Goal: Task Accomplishment & Management: Complete application form

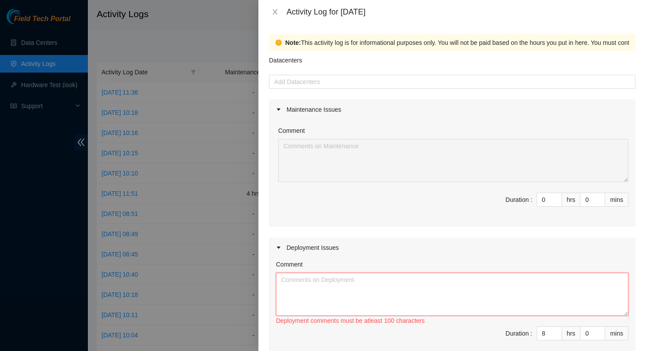
click at [360, 288] on textarea "Comment" at bounding box center [452, 293] width 352 height 43
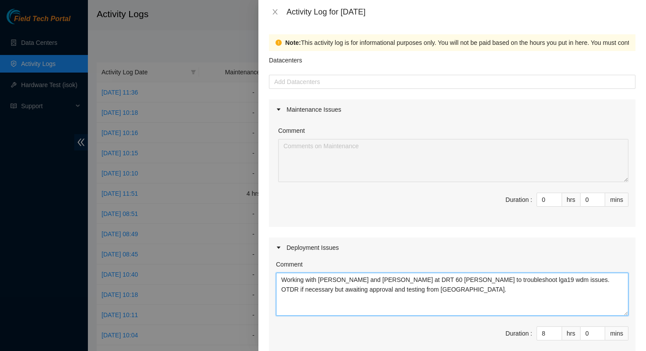
scroll to position [240, 0]
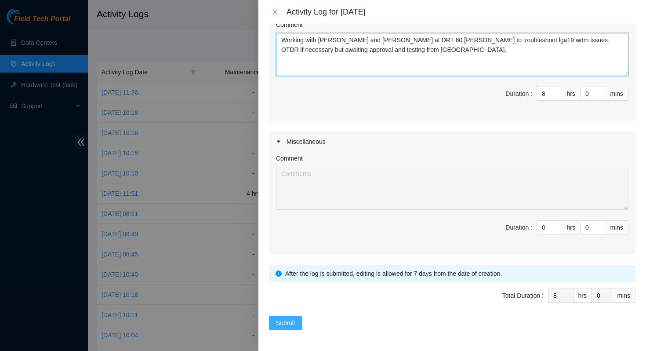
type textarea "Working with [PERSON_NAME] and [PERSON_NAME] at DRT 60 [PERSON_NAME] to trouble…"
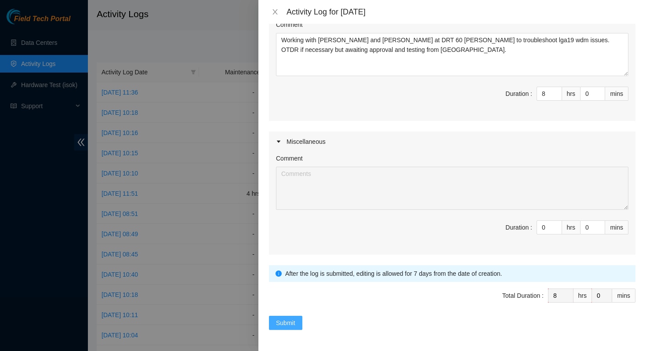
click at [283, 326] on span "Submit" at bounding box center [285, 323] width 19 height 10
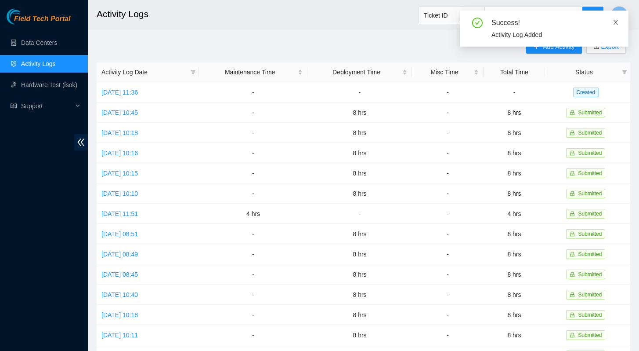
click at [616, 21] on icon "close" at bounding box center [616, 22] width 6 height 6
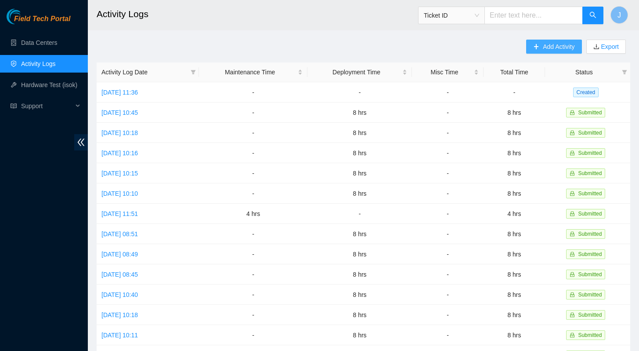
click at [543, 45] on span "Add Activity" at bounding box center [559, 47] width 32 height 10
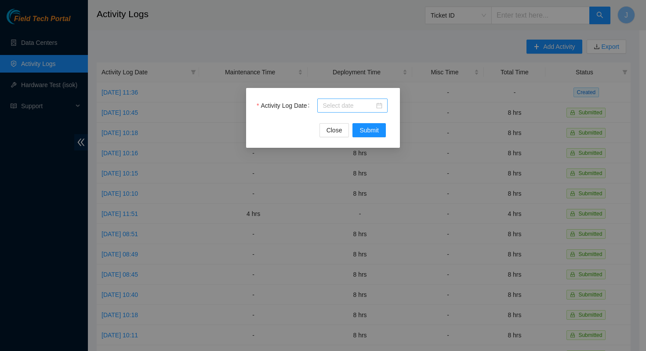
click at [338, 107] on input "Activity Log Date" at bounding box center [349, 106] width 52 height 10
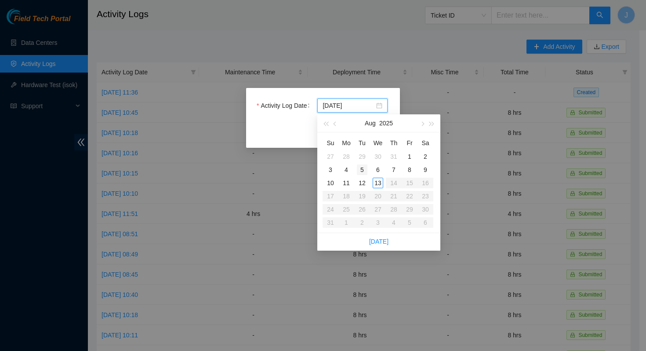
type input "[DATE]"
click at [363, 167] on div "5" at bounding box center [362, 169] width 11 height 11
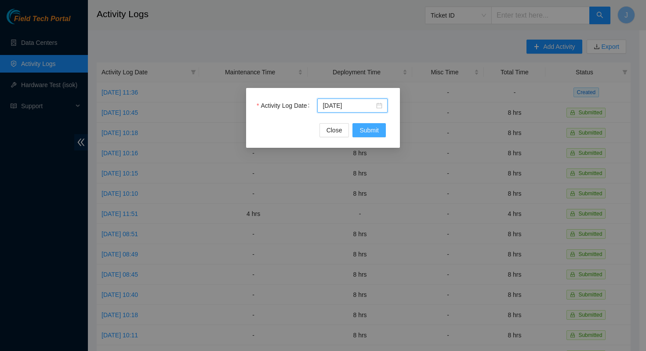
click at [378, 135] on button "Submit" at bounding box center [368, 130] width 33 height 14
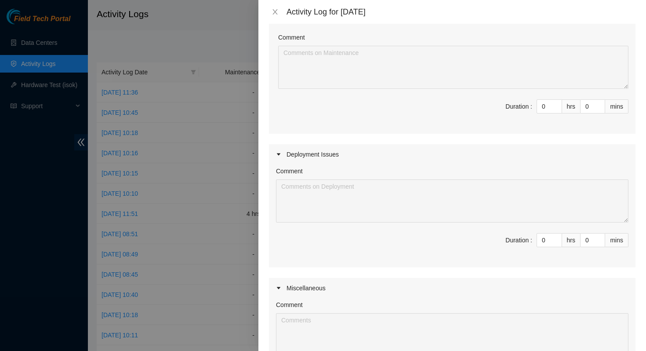
scroll to position [101, 0]
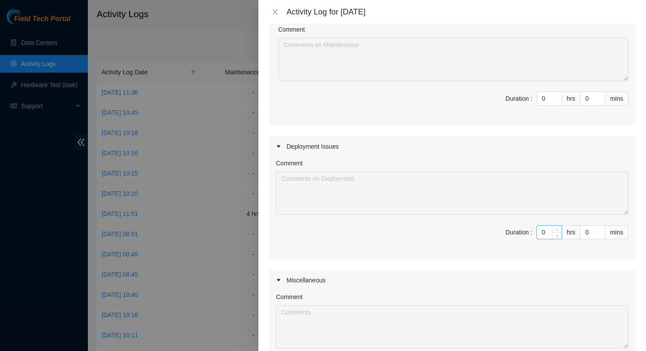
click at [541, 233] on input "0" at bounding box center [549, 231] width 25 height 13
type input "5"
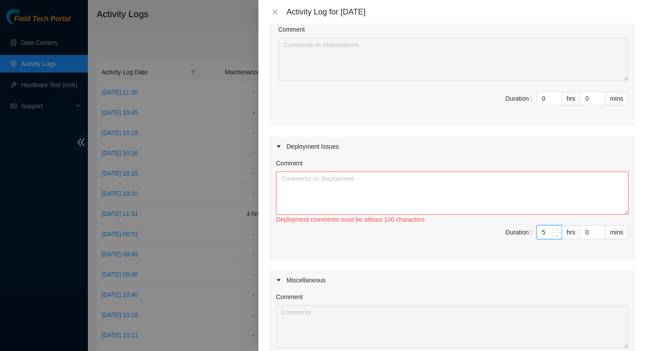
type input "0"
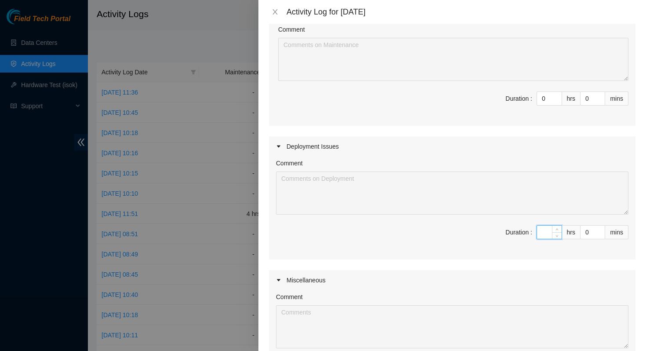
type input "8"
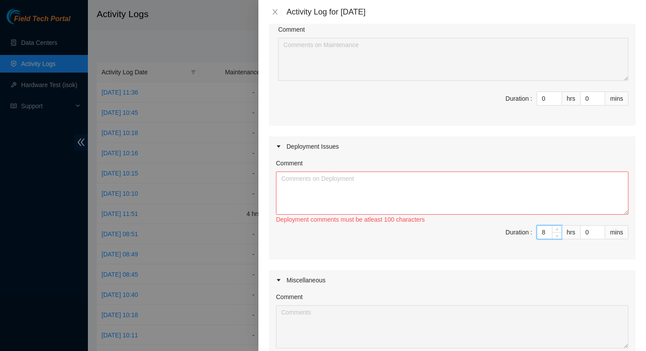
type input "8"
click at [412, 197] on textarea "Comment" at bounding box center [452, 192] width 352 height 43
click at [464, 186] on textarea "Working with [PERSON_NAME] and [PERSON_NAME] on troubleshooting" at bounding box center [452, 192] width 352 height 43
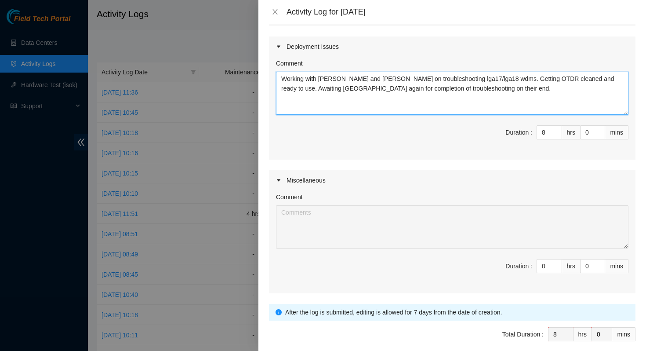
scroll to position [240, 0]
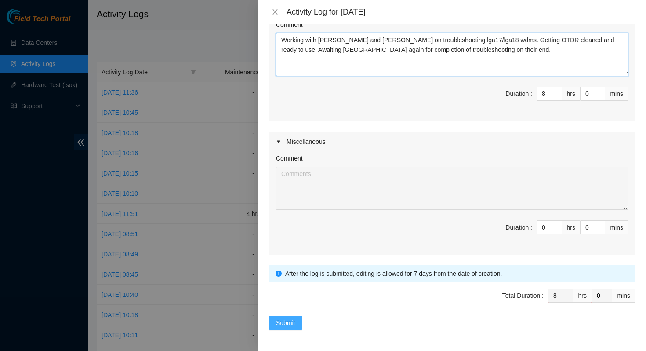
type textarea "Working with [PERSON_NAME] and [PERSON_NAME] on troubleshooting lga17/lga18 wdm…"
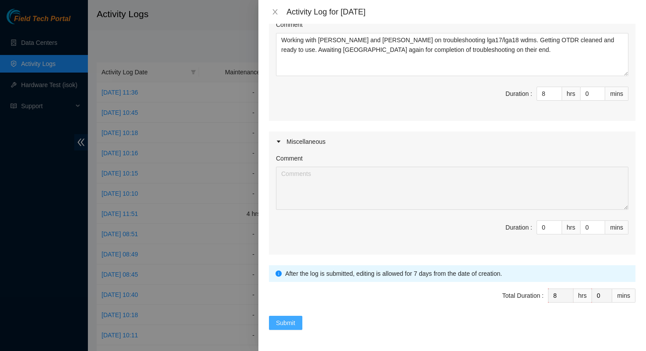
click at [289, 323] on span "Submit" at bounding box center [285, 323] width 19 height 10
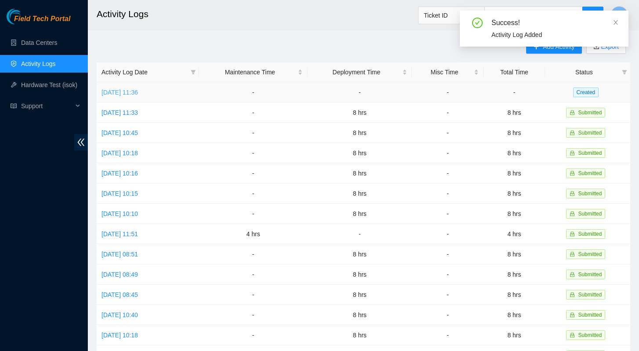
click at [138, 92] on link "[DATE] 11:36" at bounding box center [120, 92] width 36 height 7
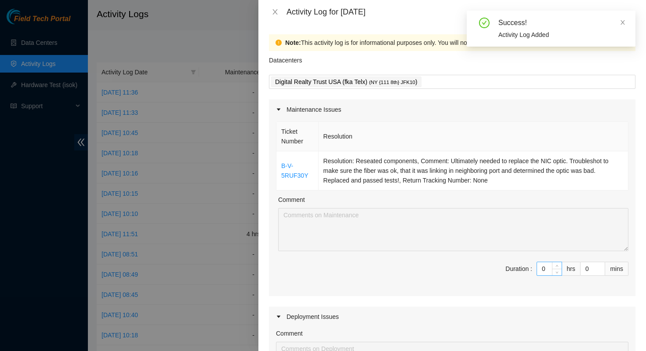
click at [539, 272] on input "0" at bounding box center [549, 268] width 25 height 13
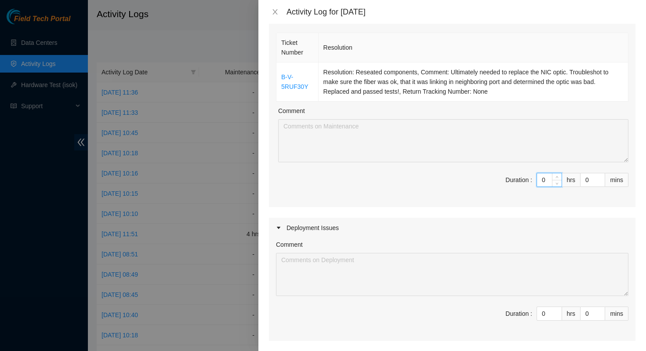
scroll to position [119, 0]
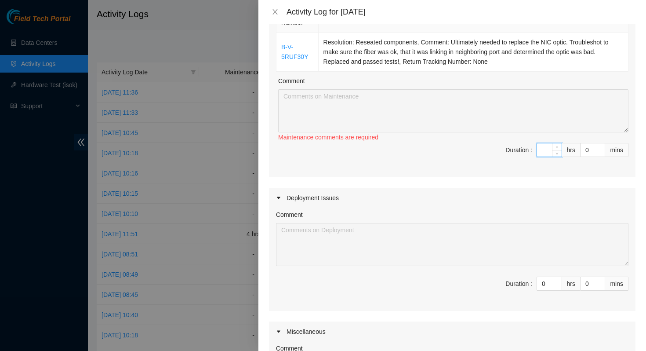
type input "1"
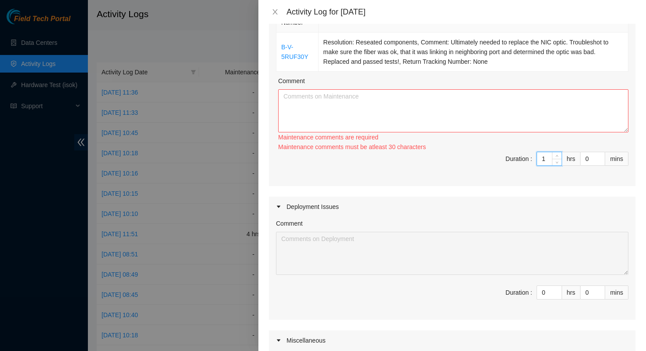
type input "0"
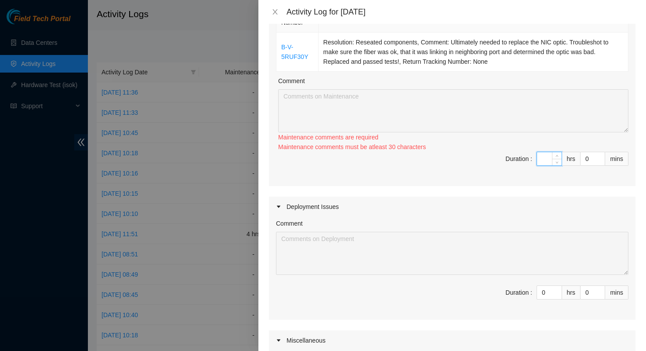
type input "2"
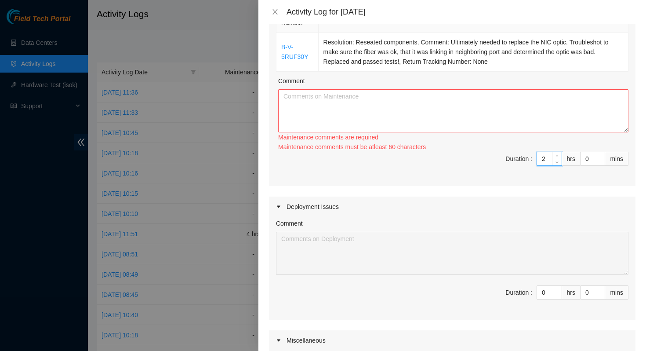
type input "2"
click at [428, 104] on textarea "Comment" at bounding box center [453, 110] width 350 height 43
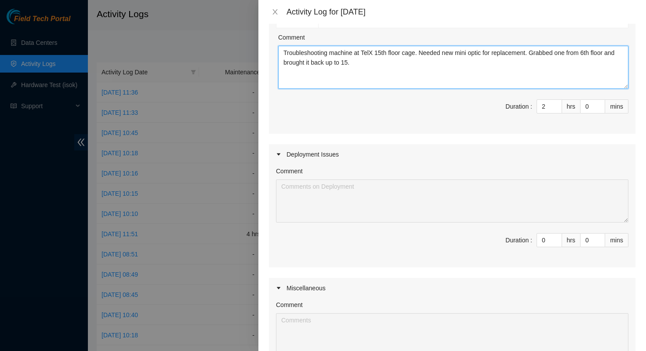
scroll to position [172, 0]
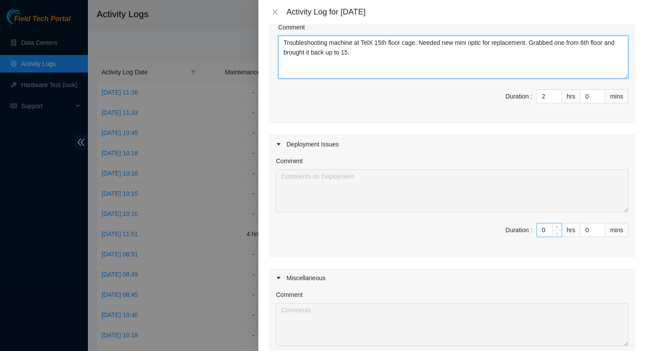
type textarea "Troubleshooting machine at TelX 15th floor cage. Needed new mini optic for repl…"
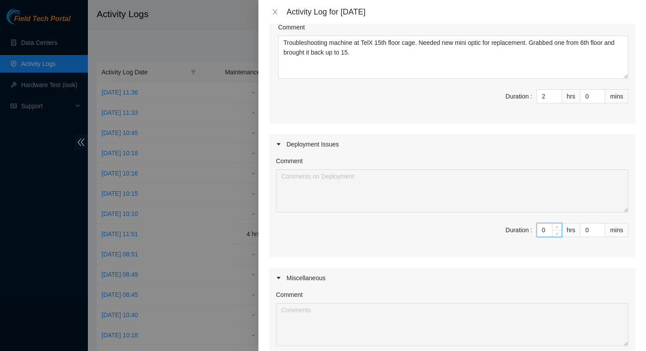
click at [539, 232] on input "0" at bounding box center [549, 229] width 25 height 13
type input "6"
type input "8"
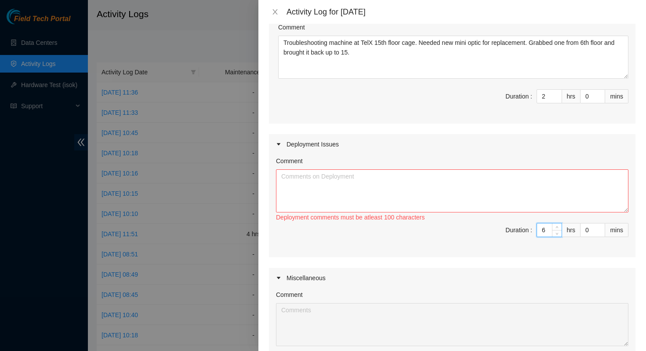
type input "6"
click at [467, 197] on textarea "Comment" at bounding box center [452, 190] width 352 height 43
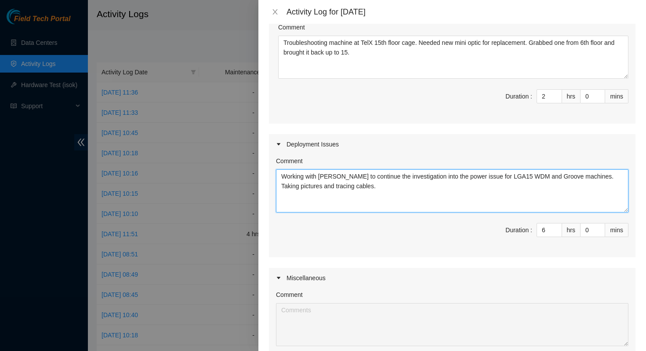
scroll to position [309, 0]
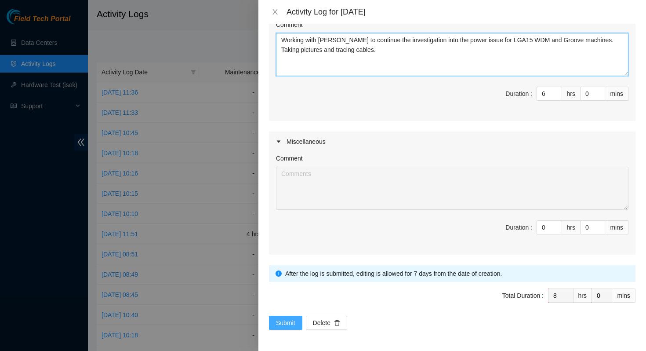
type textarea "Working with [PERSON_NAME] to continue the investigation into the power issue f…"
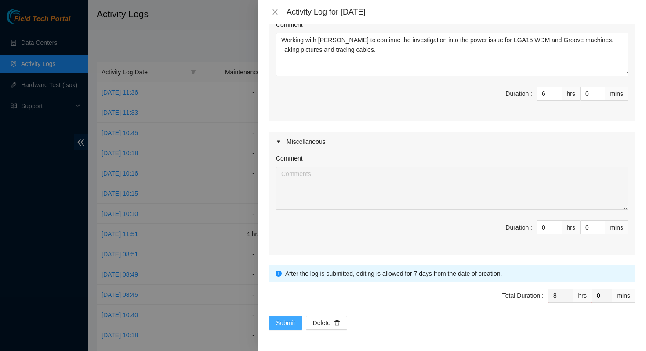
click at [283, 326] on span "Submit" at bounding box center [285, 323] width 19 height 10
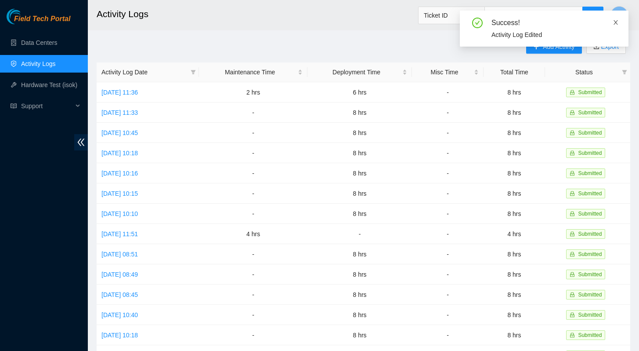
click at [616, 21] on icon "close" at bounding box center [616, 22] width 6 height 6
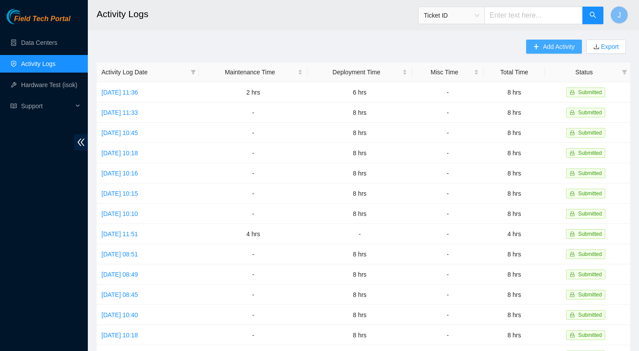
click at [560, 47] on span "Add Activity" at bounding box center [559, 47] width 32 height 10
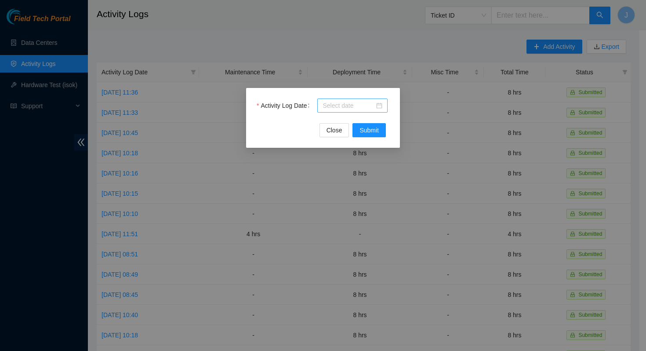
click at [321, 110] on div at bounding box center [352, 105] width 70 height 14
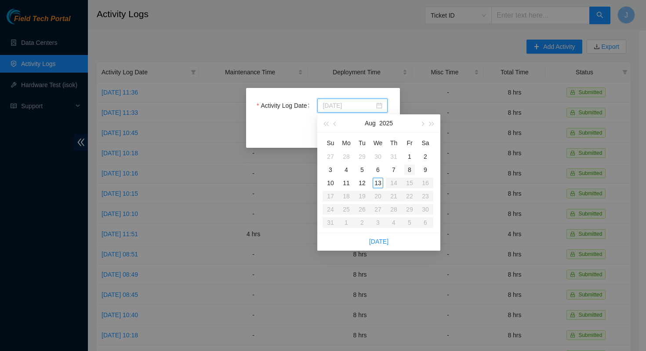
type input "[DATE]"
click at [410, 167] on div "8" at bounding box center [409, 169] width 11 height 11
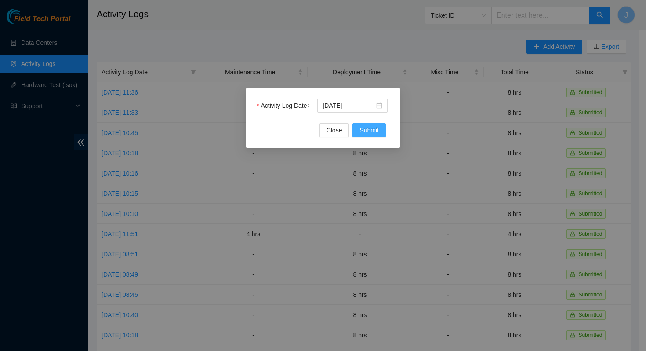
click at [370, 128] on span "Submit" at bounding box center [369, 130] width 19 height 10
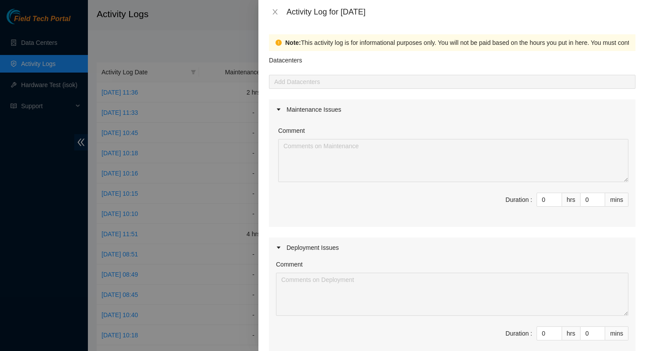
scroll to position [43, 0]
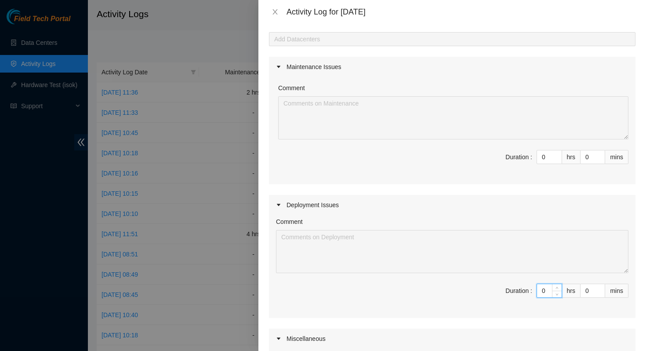
click at [542, 291] on input "0" at bounding box center [549, 290] width 25 height 13
type input "8"
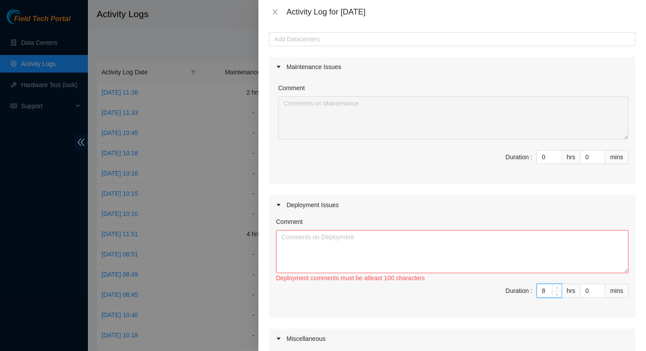
type input "8"
click at [453, 251] on textarea "Comment" at bounding box center [452, 251] width 352 height 43
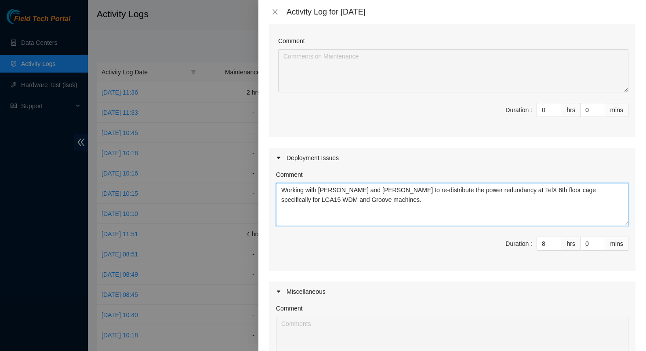
scroll to position [103, 0]
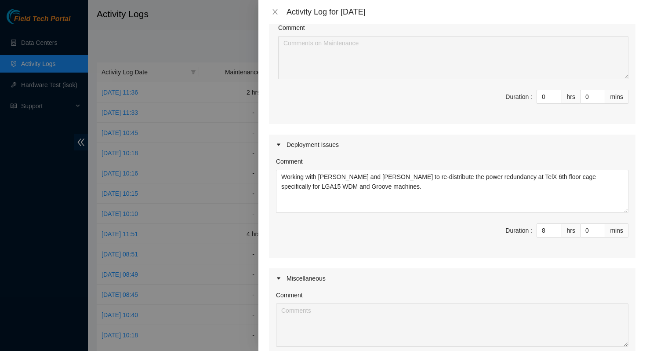
click at [469, 242] on span "Duration : 8 hrs 0 mins" at bounding box center [452, 235] width 352 height 25
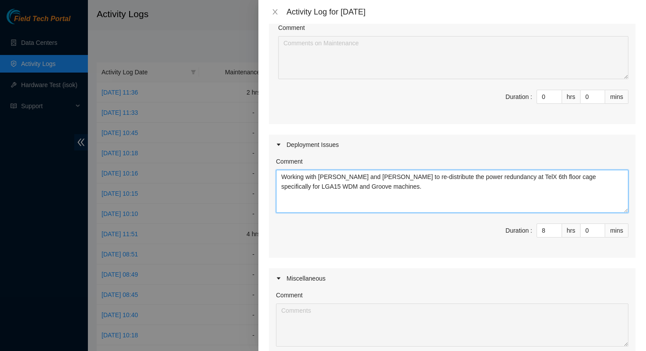
click at [433, 194] on textarea "Working with [PERSON_NAME] and [PERSON_NAME] to re-distribute the power redunda…" at bounding box center [452, 191] width 352 height 43
type textarea "Working with [PERSON_NAME] and [PERSON_NAME] to re-distribute the power redunda…"
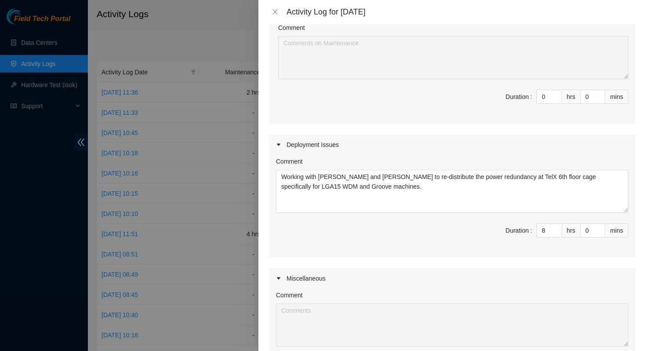
click at [443, 252] on div "Comment Working with [PERSON_NAME] and [PERSON_NAME] to re-distribute the power…" at bounding box center [452, 206] width 367 height 103
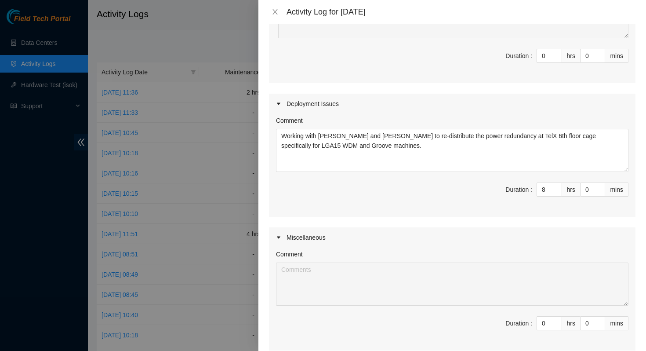
scroll to position [149, 0]
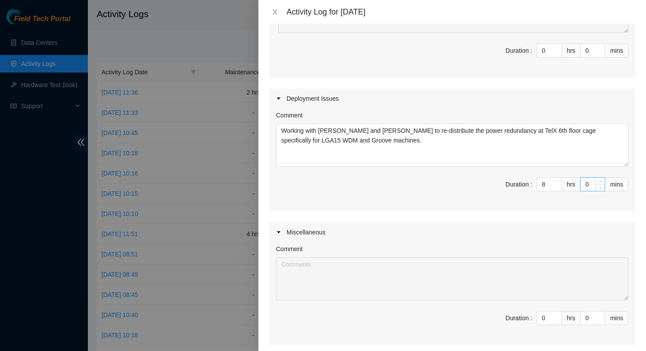
click at [587, 185] on input "0" at bounding box center [593, 184] width 24 height 13
click at [542, 320] on input "0" at bounding box center [549, 317] width 25 height 13
click at [544, 187] on input "8" at bounding box center [549, 184] width 25 height 13
type input "0"
type input "7"
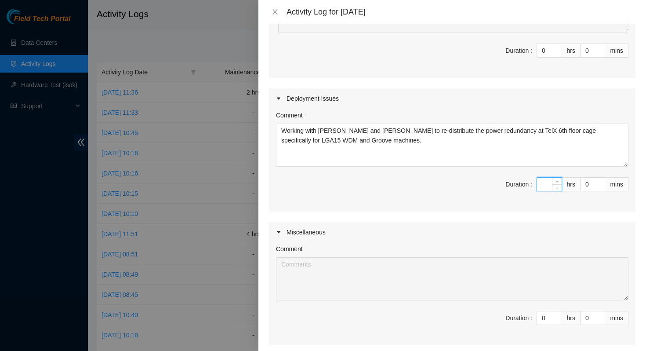
type input "7"
type input "0"
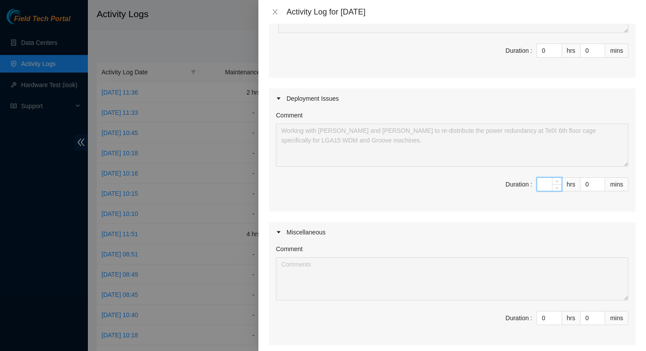
type input "8"
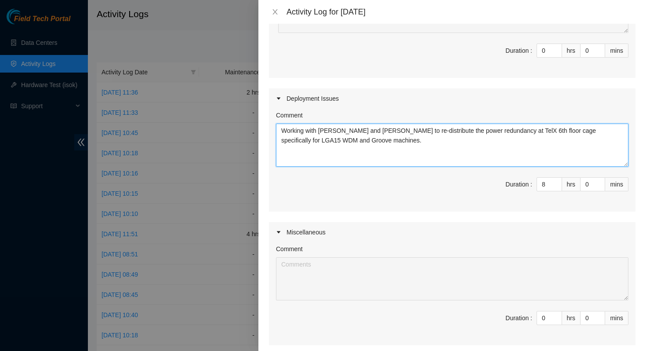
click at [482, 156] on textarea "Working with [PERSON_NAME] and [PERSON_NAME] to re-distribute the power redunda…" at bounding box center [452, 144] width 352 height 43
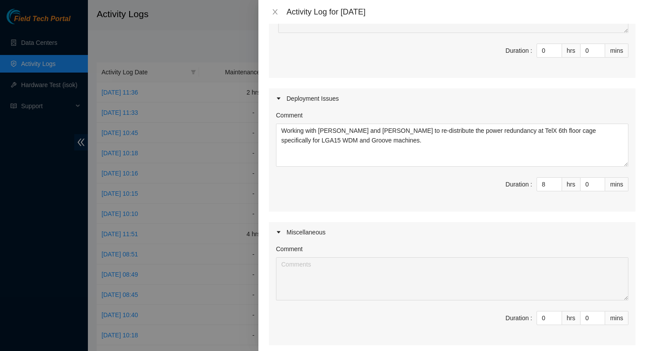
click at [450, 189] on span "Duration : 8 hrs 0 mins" at bounding box center [452, 189] width 352 height 25
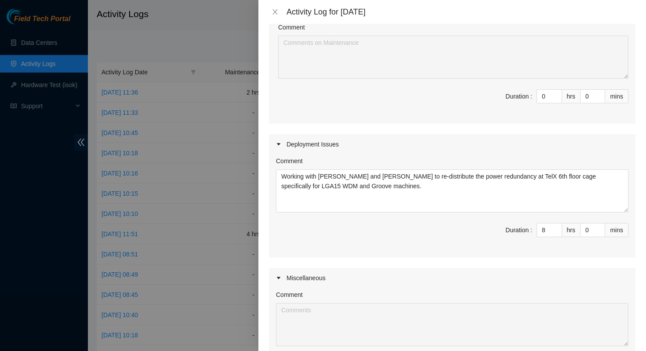
scroll to position [78, 0]
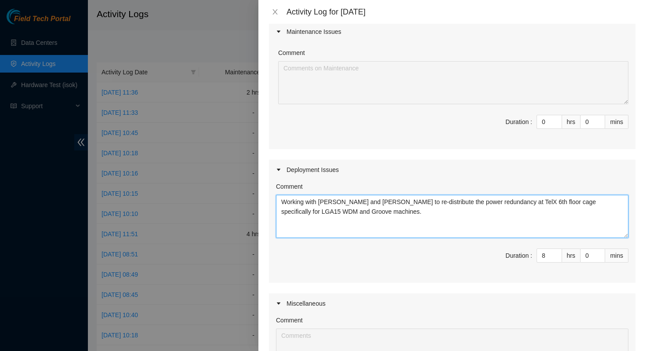
click at [452, 214] on textarea "Working with [PERSON_NAME] and [PERSON_NAME] to re-distribute the power redunda…" at bounding box center [452, 216] width 352 height 43
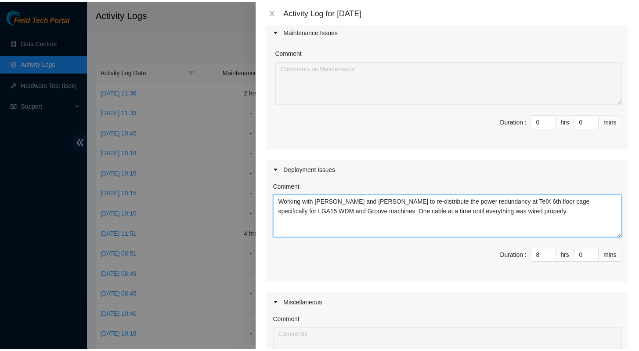
scroll to position [240, 0]
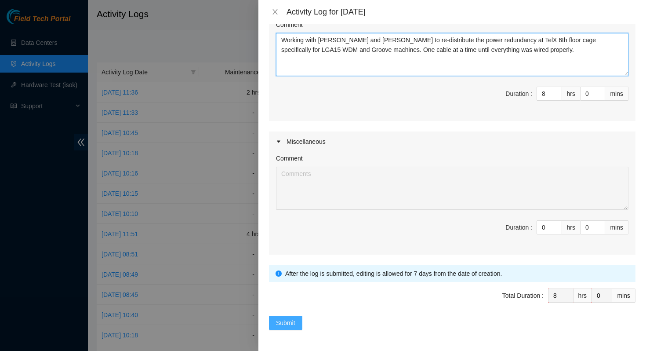
type textarea "Working with [PERSON_NAME] and [PERSON_NAME] to re-distribute the power redunda…"
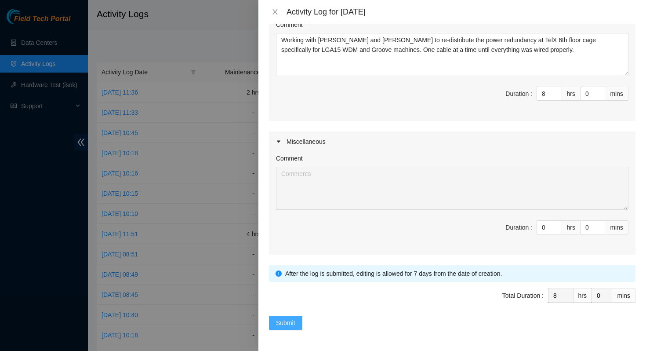
click at [291, 318] on span "Submit" at bounding box center [285, 323] width 19 height 10
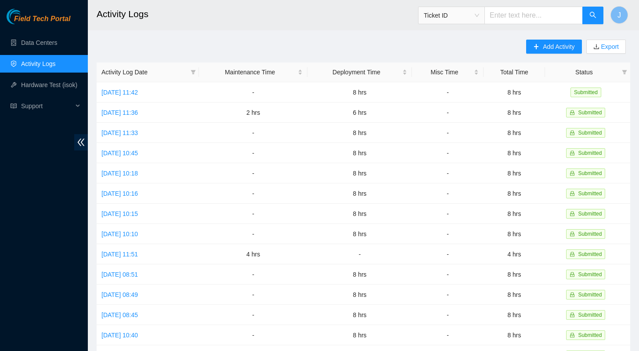
click at [44, 63] on link "Activity Logs" at bounding box center [38, 63] width 35 height 7
click at [45, 40] on link "Data Centers" at bounding box center [39, 42] width 36 height 7
